Goal: Information Seeking & Learning: Check status

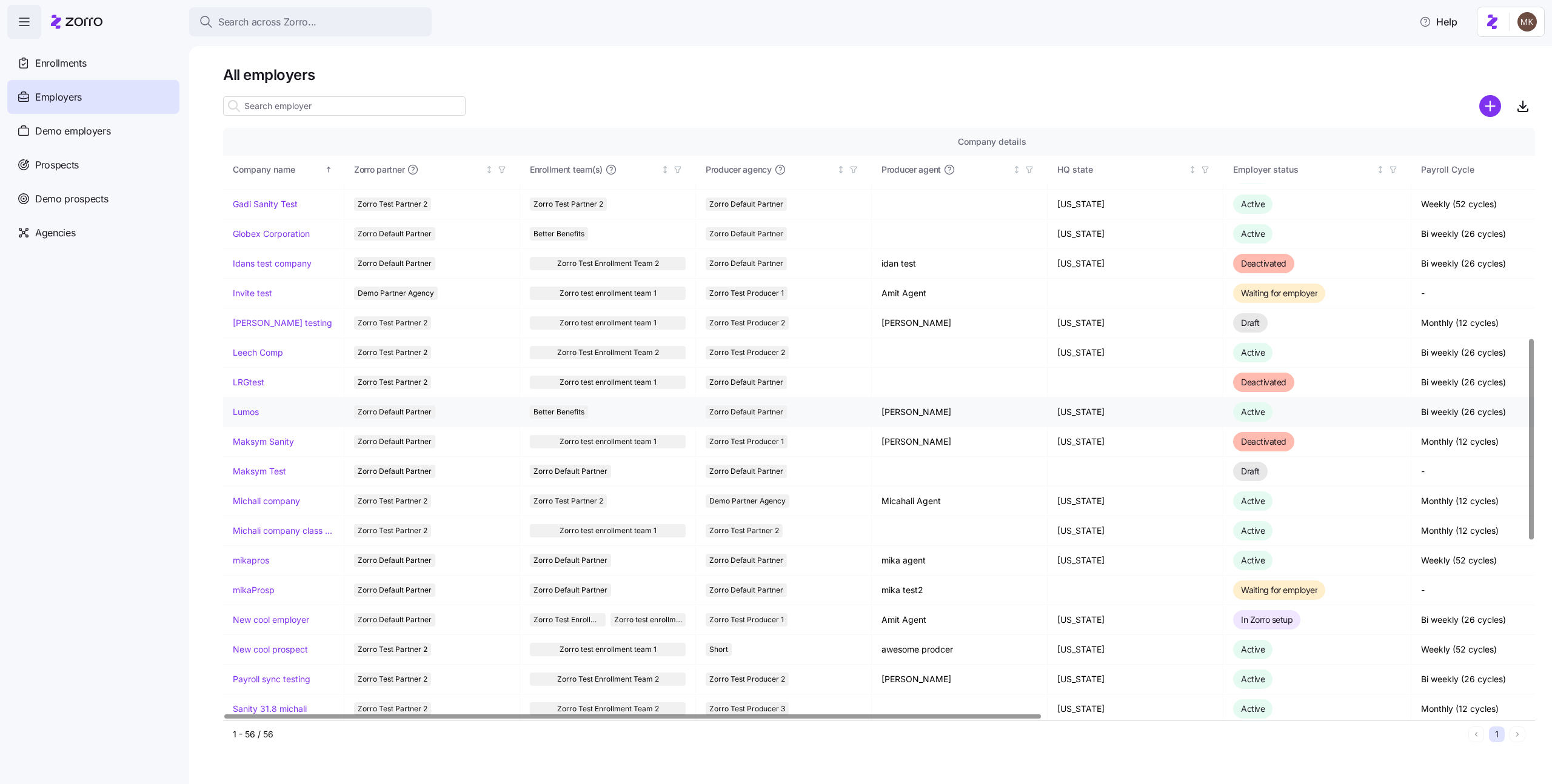
scroll to position [617, 0]
click at [259, 505] on link "Michali company" at bounding box center [266, 502] width 68 height 12
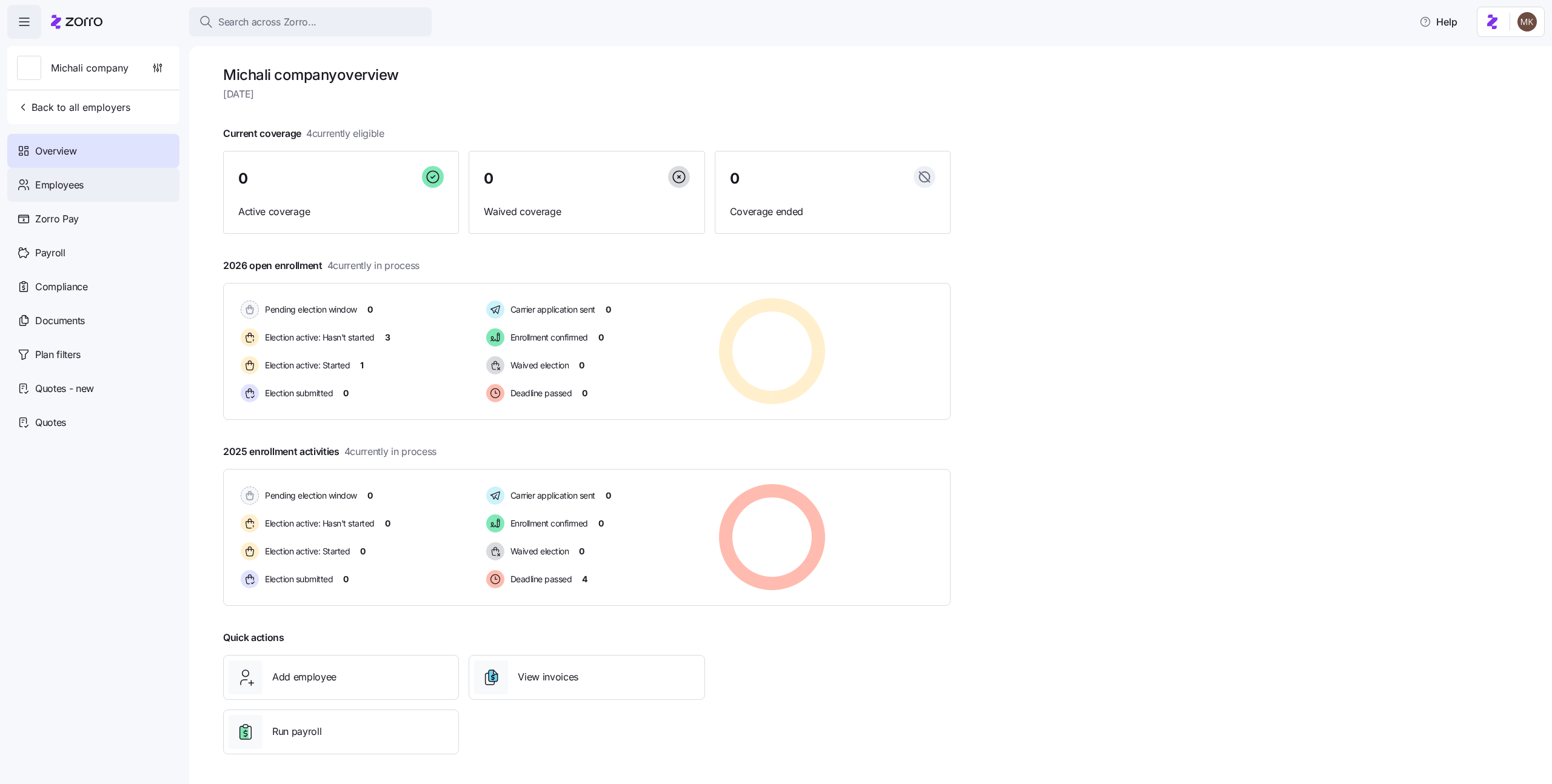
click at [128, 181] on div "Employees" at bounding box center [93, 185] width 172 height 34
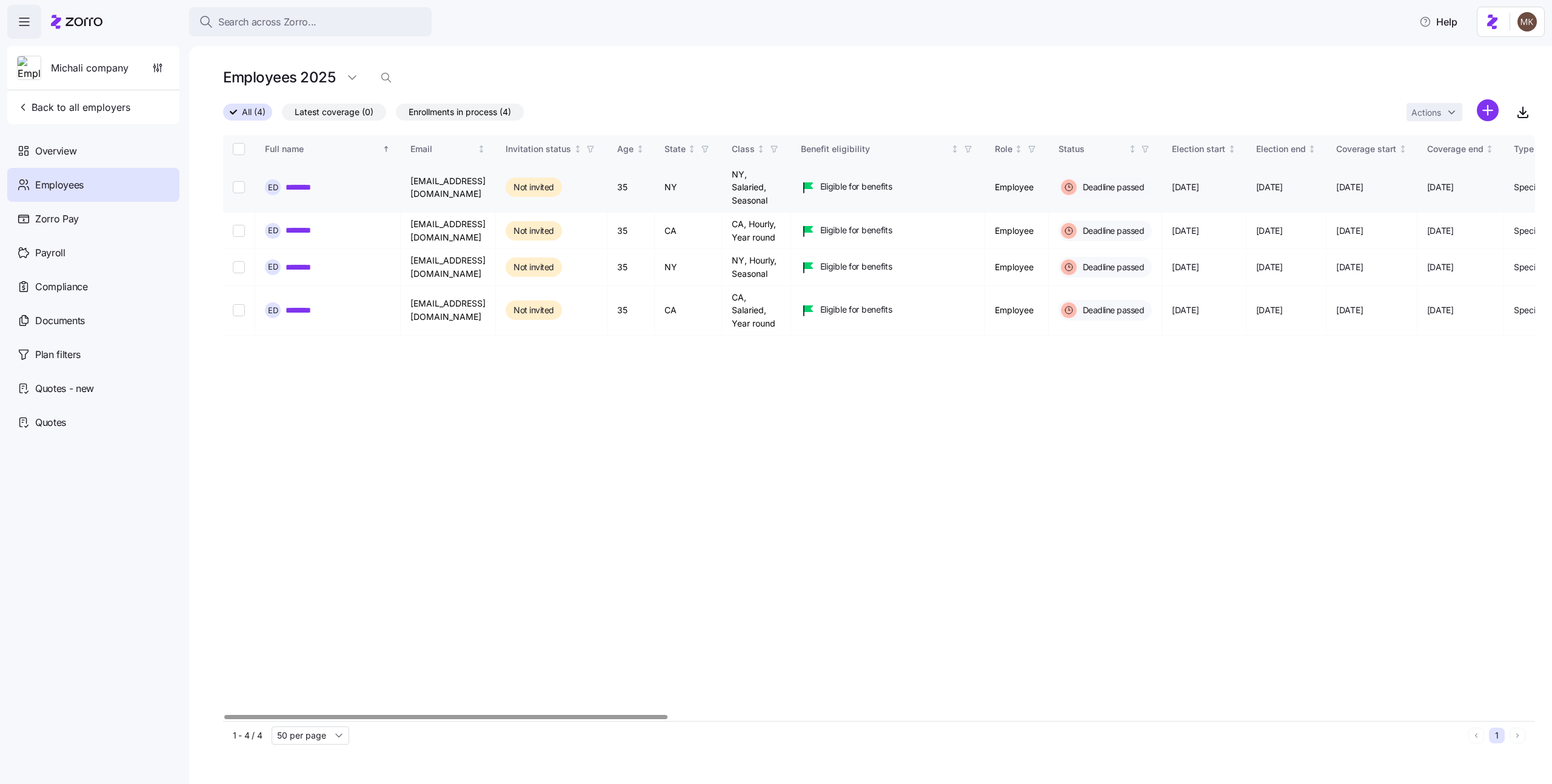
click at [300, 189] on link "********" at bounding box center [306, 187] width 41 height 12
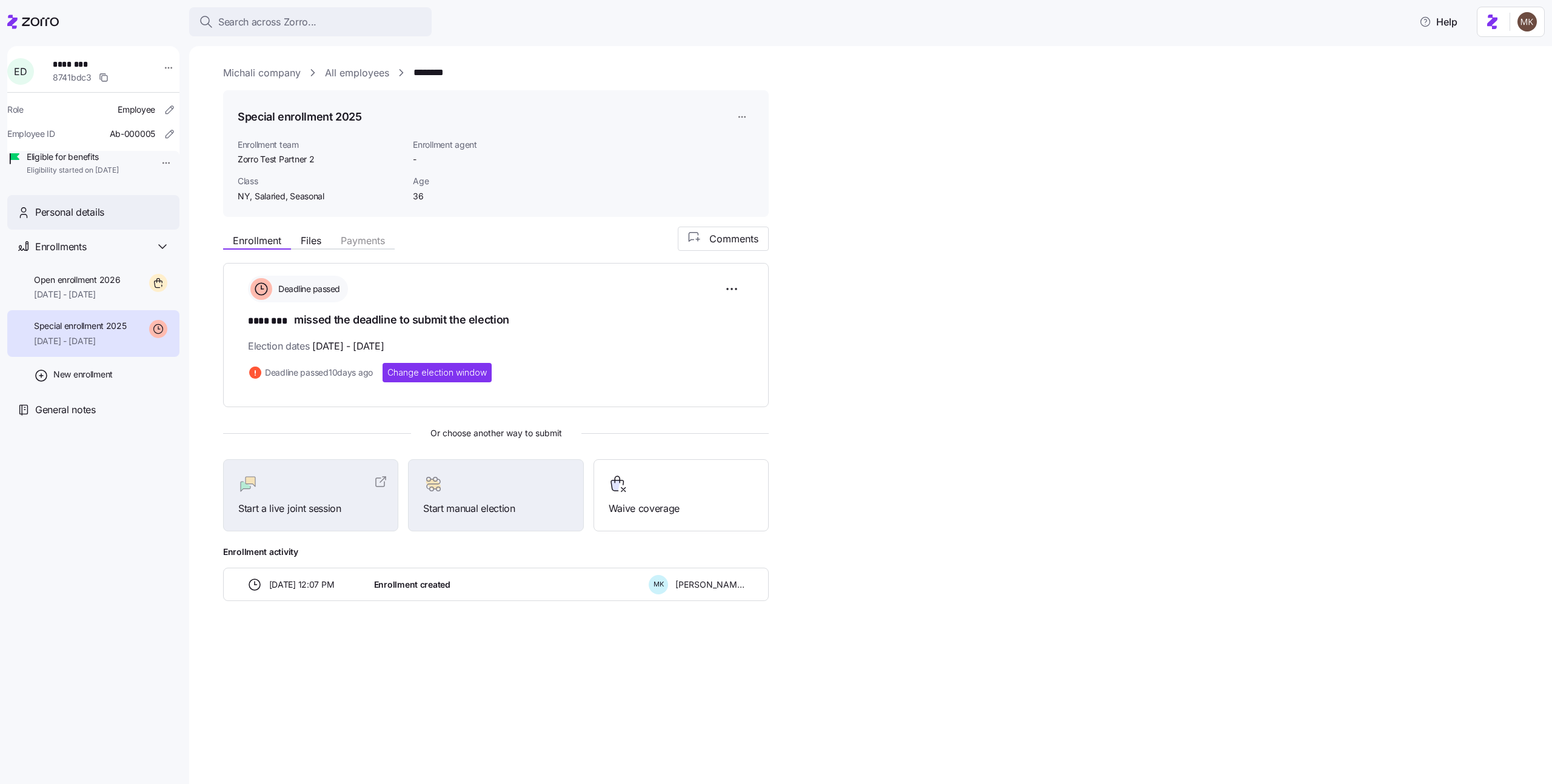
click at [79, 220] on span "Personal details" at bounding box center [70, 212] width 69 height 15
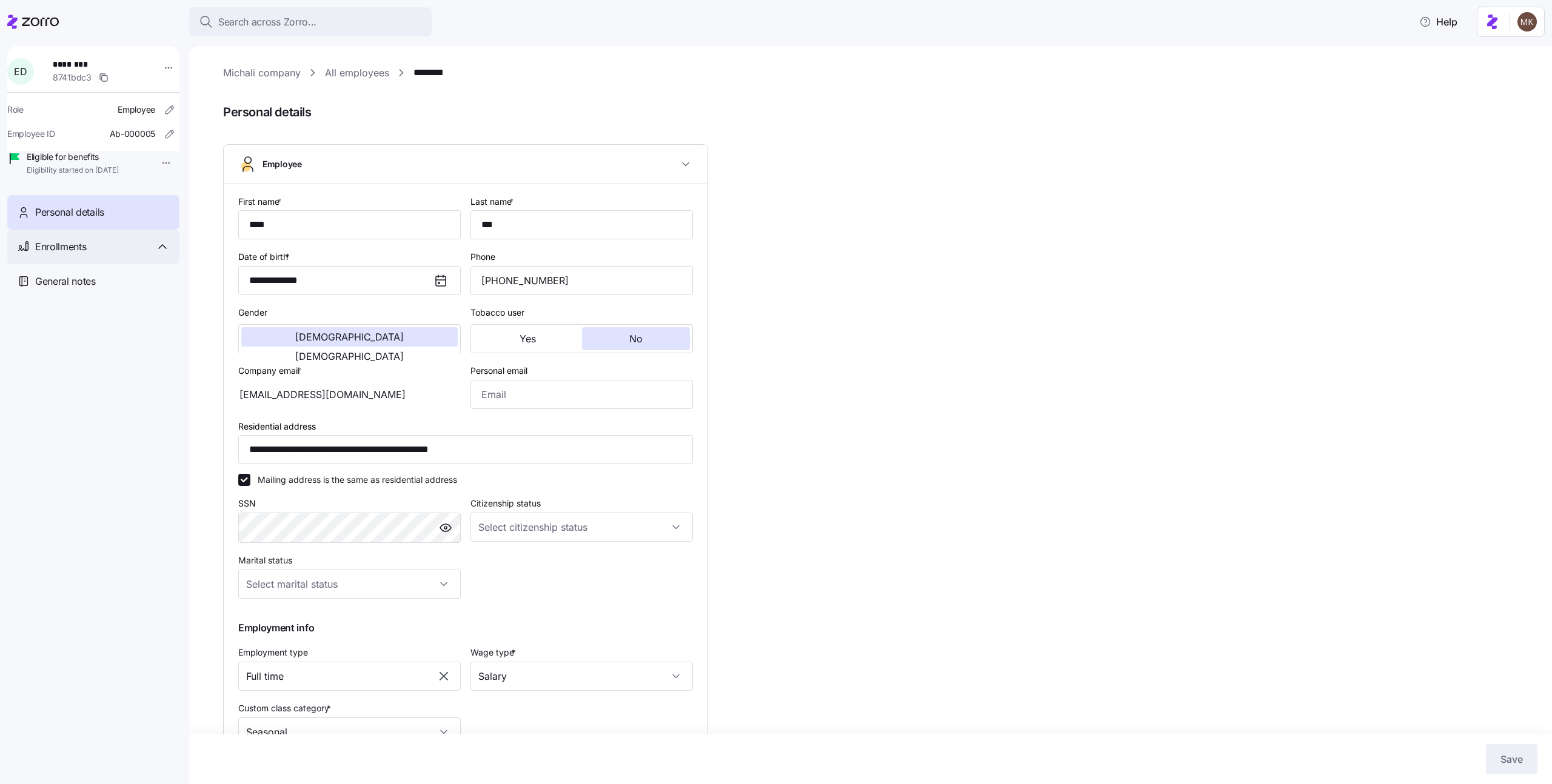
click at [97, 255] on div "Enrollments" at bounding box center [102, 247] width 134 height 15
click at [94, 286] on span "Open enrollment 2026" at bounding box center [77, 280] width 86 height 12
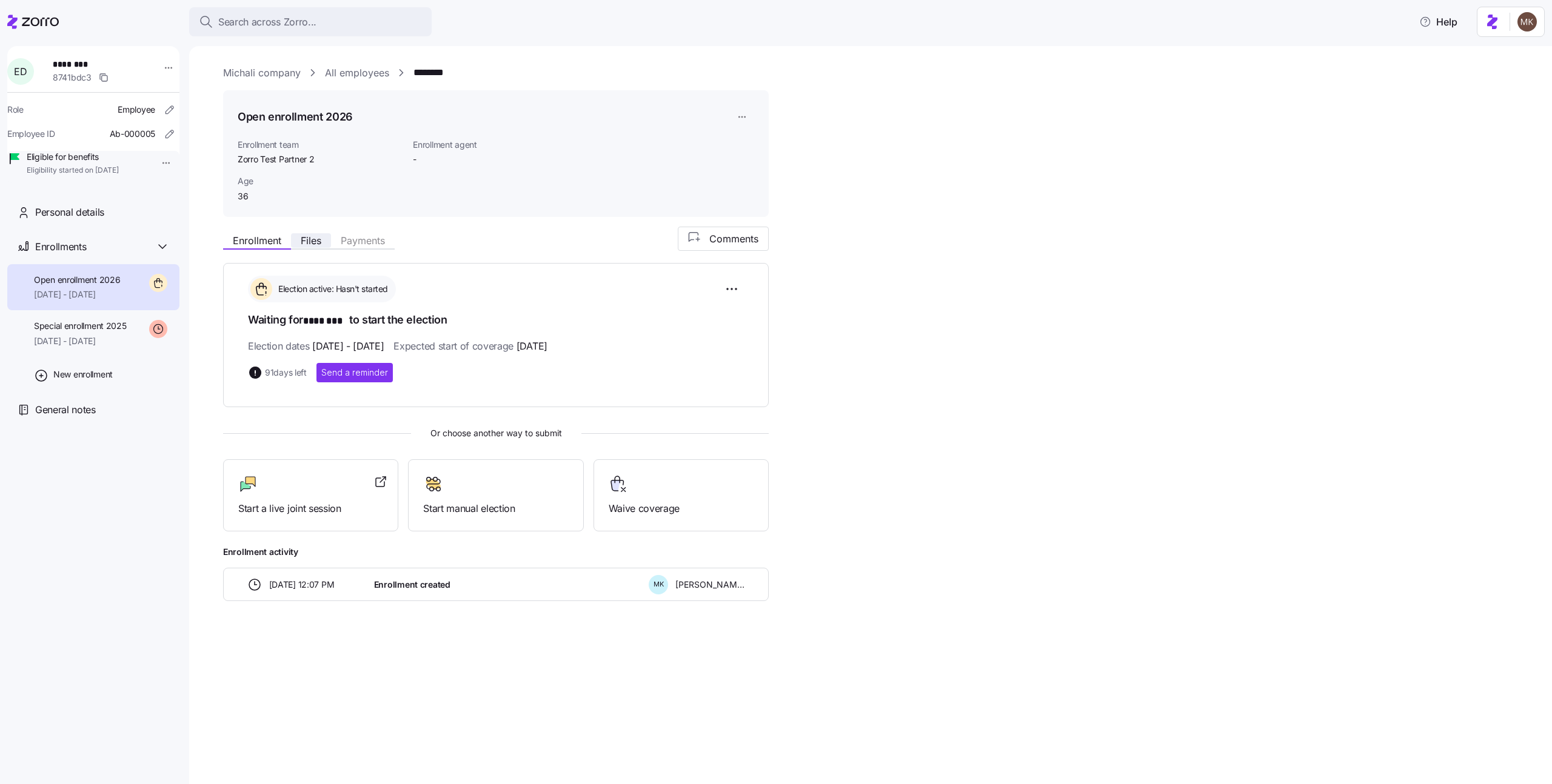
click at [304, 245] on span "Files" at bounding box center [311, 240] width 20 height 9
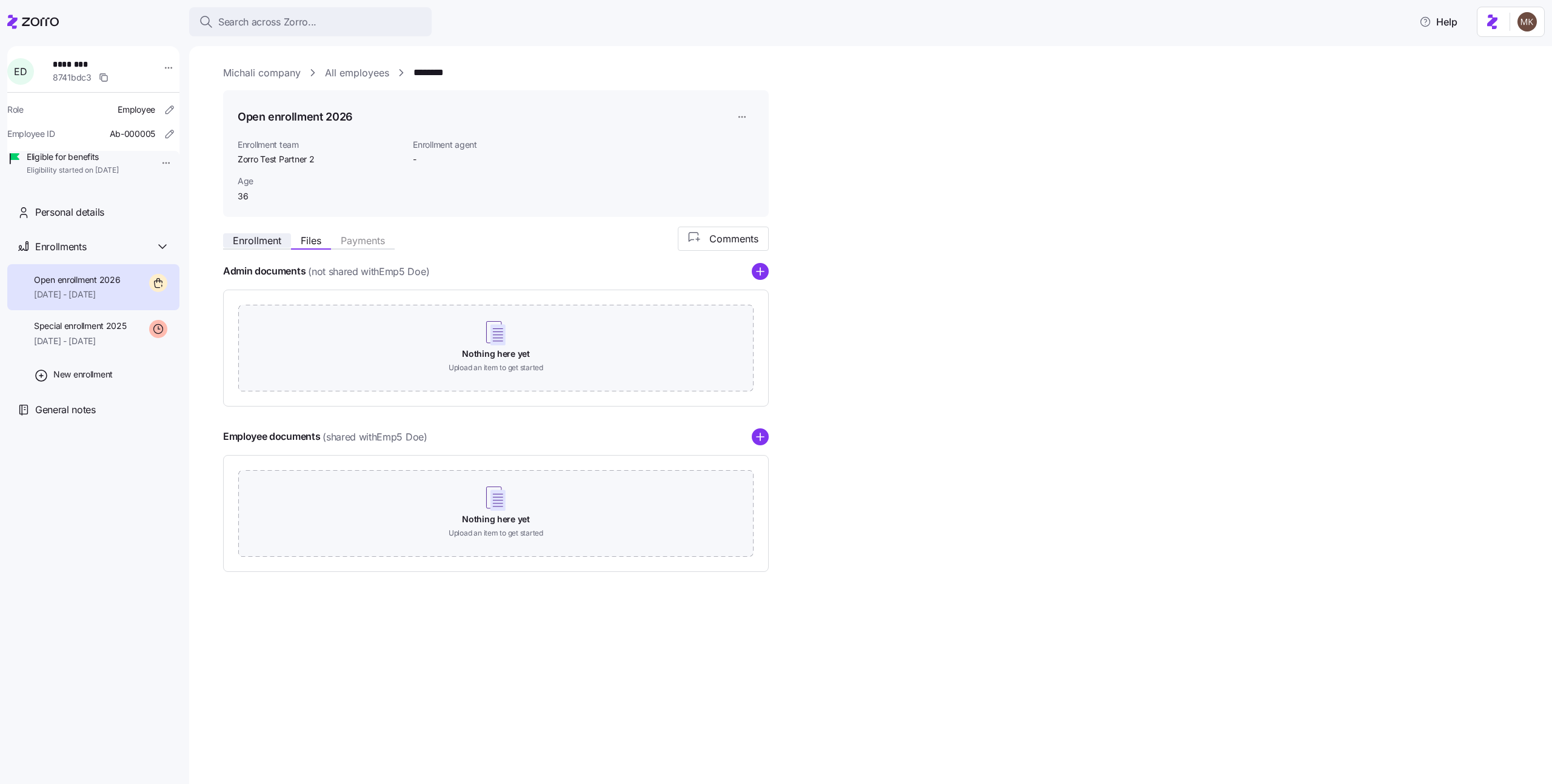
click at [278, 242] on span "Enrollment" at bounding box center [257, 240] width 49 height 9
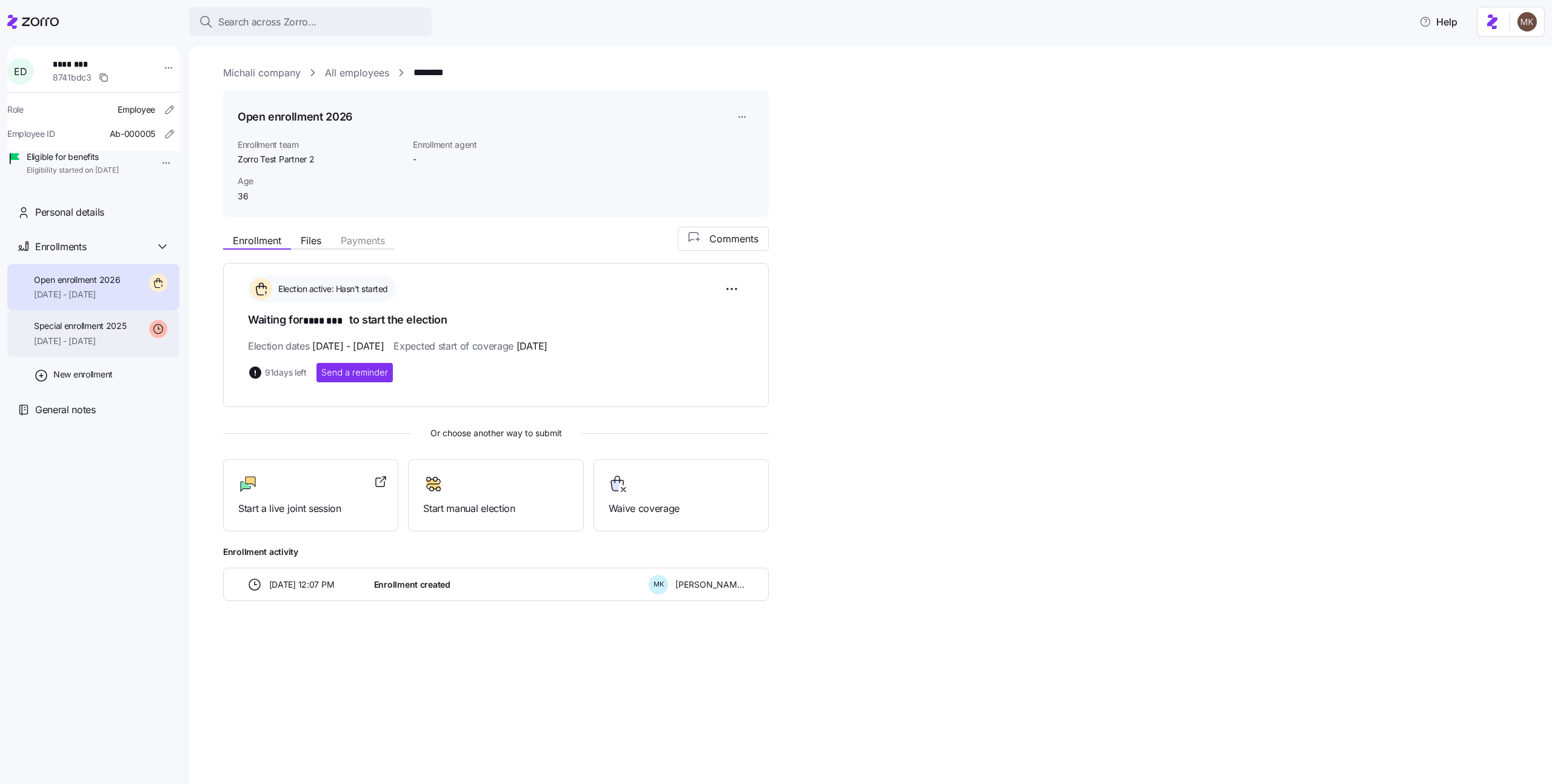
click at [155, 338] on icon at bounding box center [158, 328] width 18 height 18
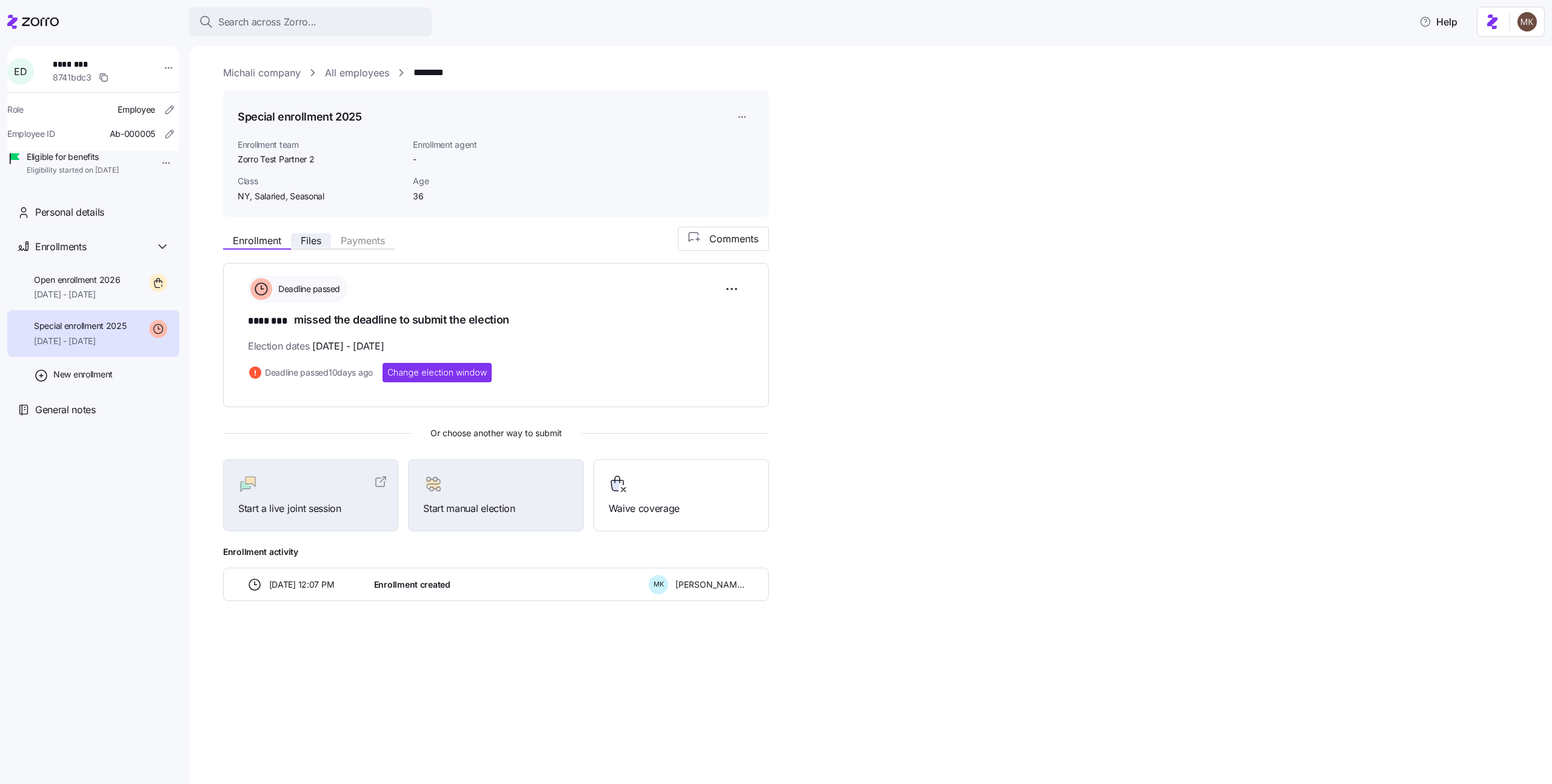
click at [301, 237] on span "Files" at bounding box center [311, 240] width 20 height 9
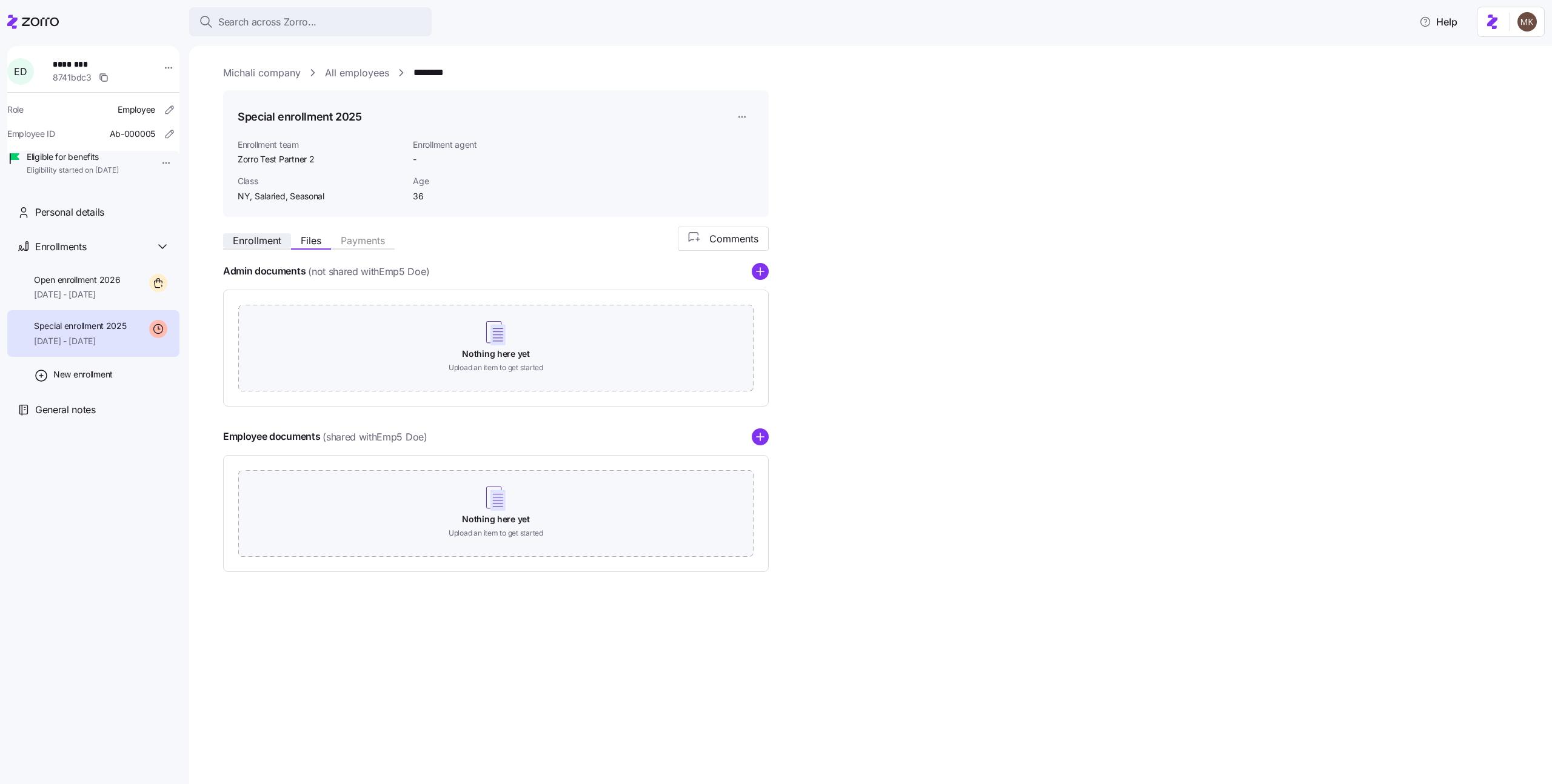
click at [269, 239] on span "Enrollment" at bounding box center [257, 240] width 49 height 9
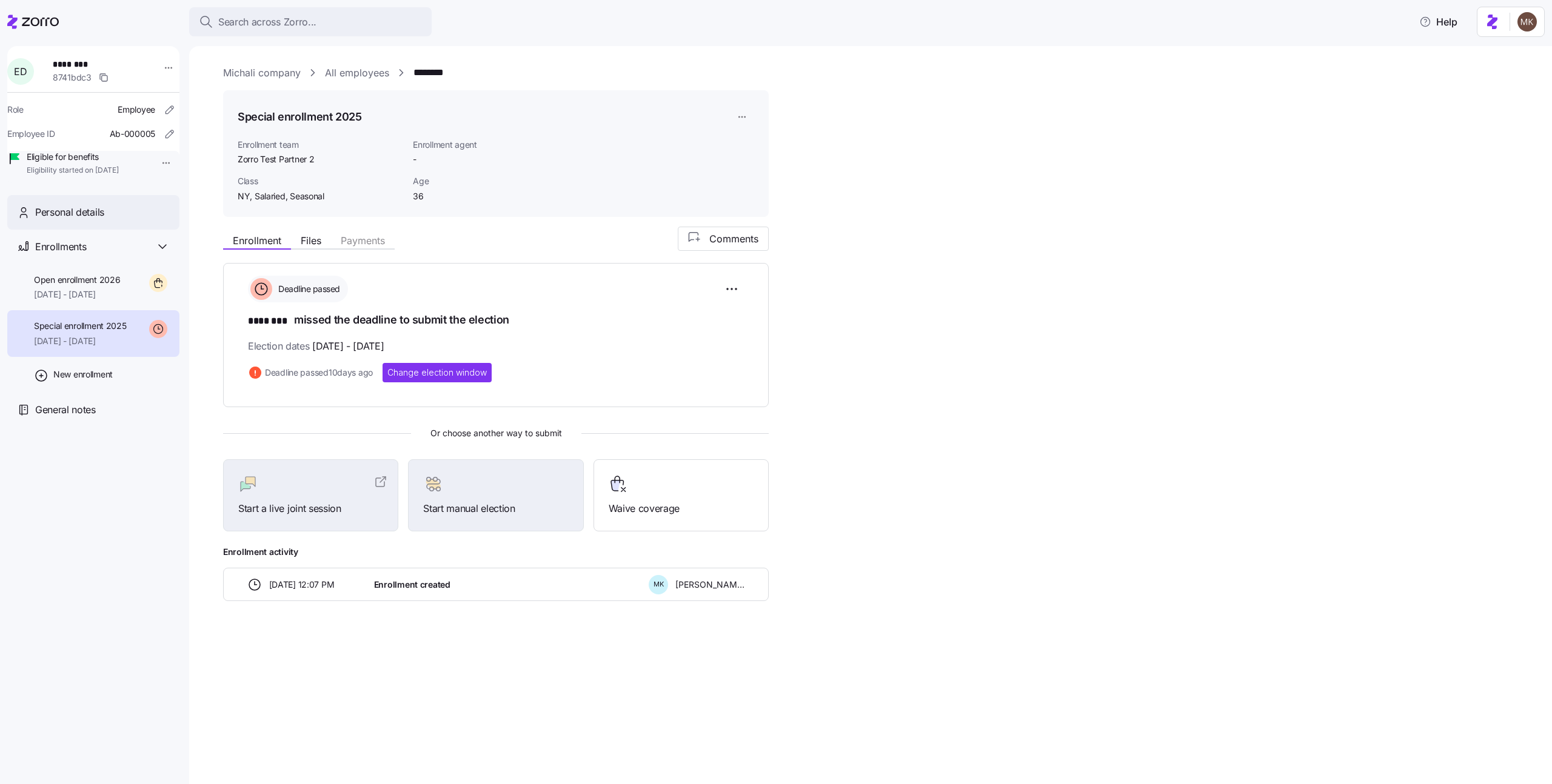
click at [93, 220] on span "Personal details" at bounding box center [70, 212] width 69 height 15
